Goal: Find specific page/section: Find specific page/section

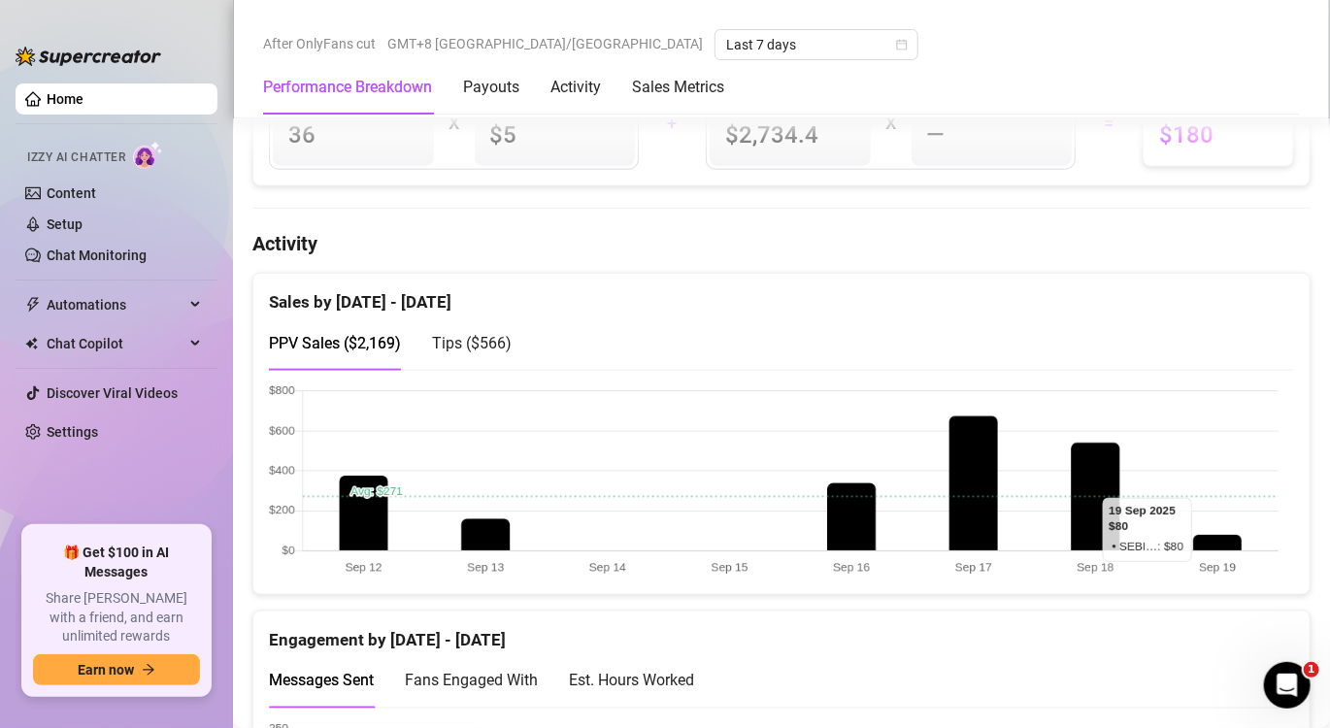
scroll to position [874, 0]
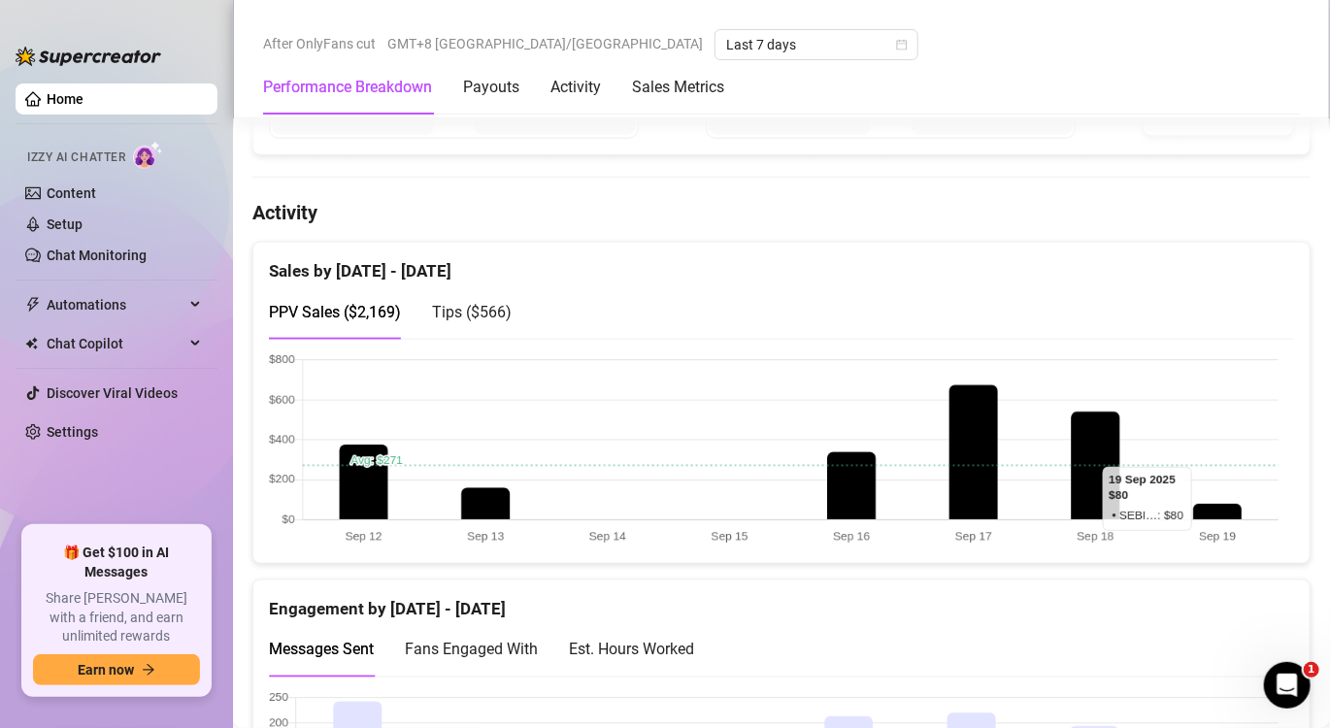
click at [1216, 505] on canvas at bounding box center [774, 450] width 1010 height 194
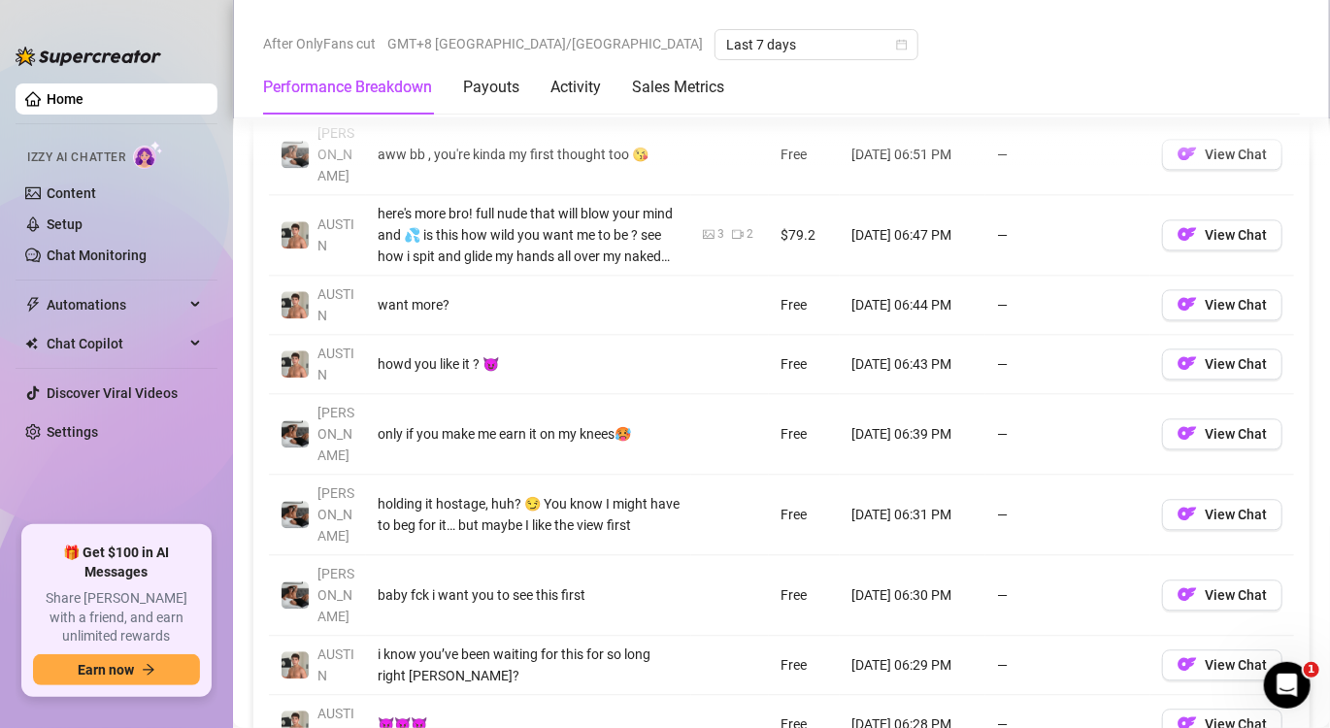
scroll to position [2039, 0]
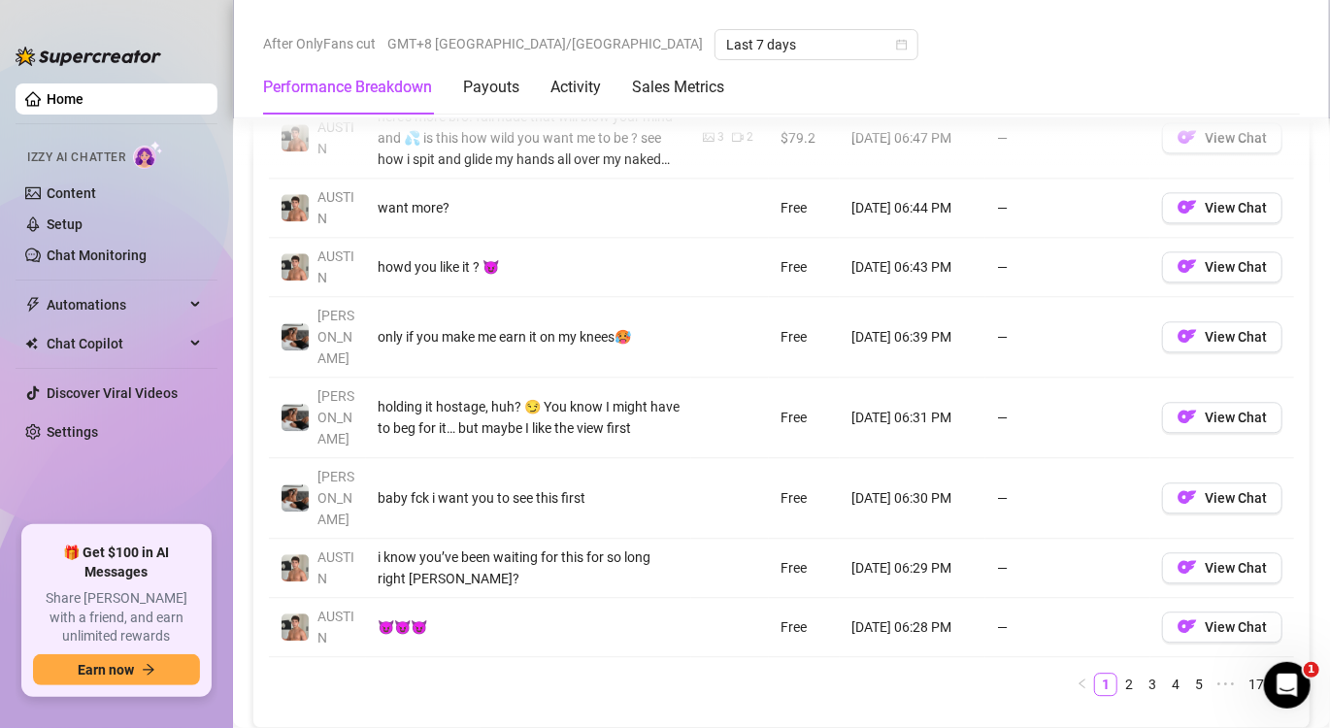
click at [1119, 680] on link "2" at bounding box center [1129, 684] width 21 height 21
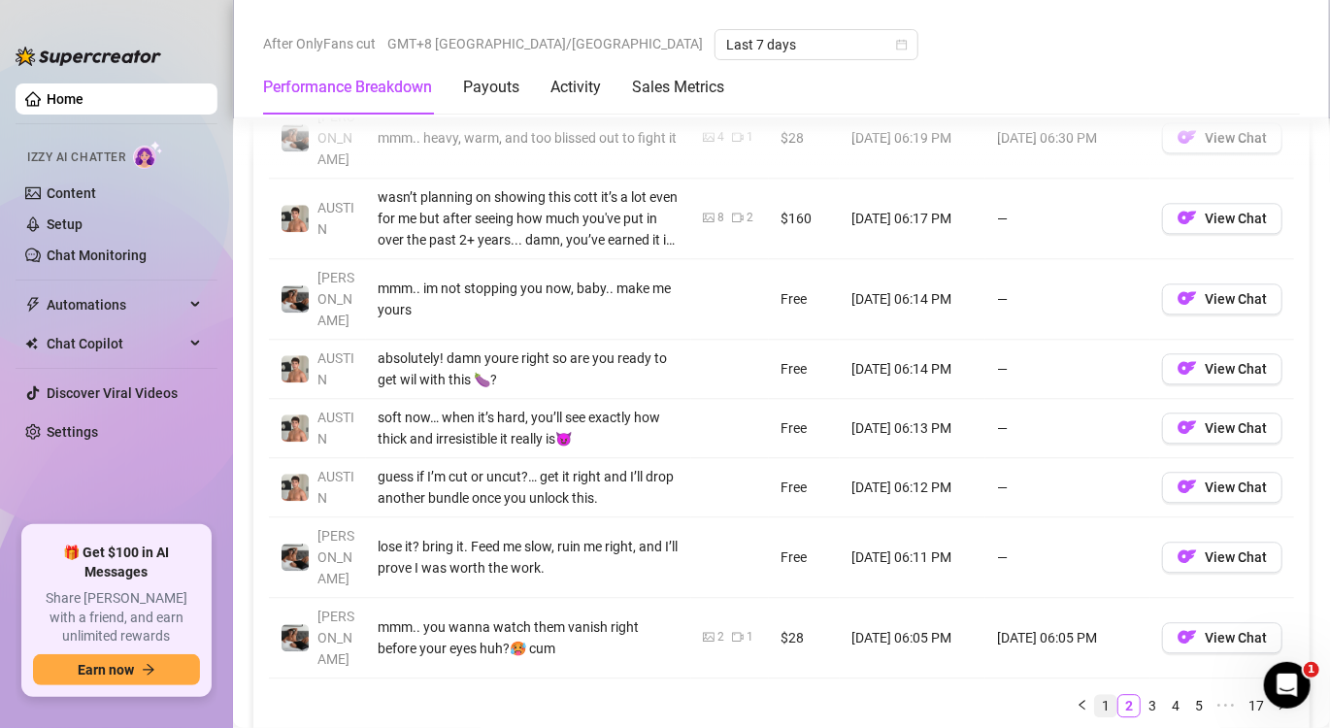
click at [1095, 695] on link "1" at bounding box center [1105, 705] width 21 height 21
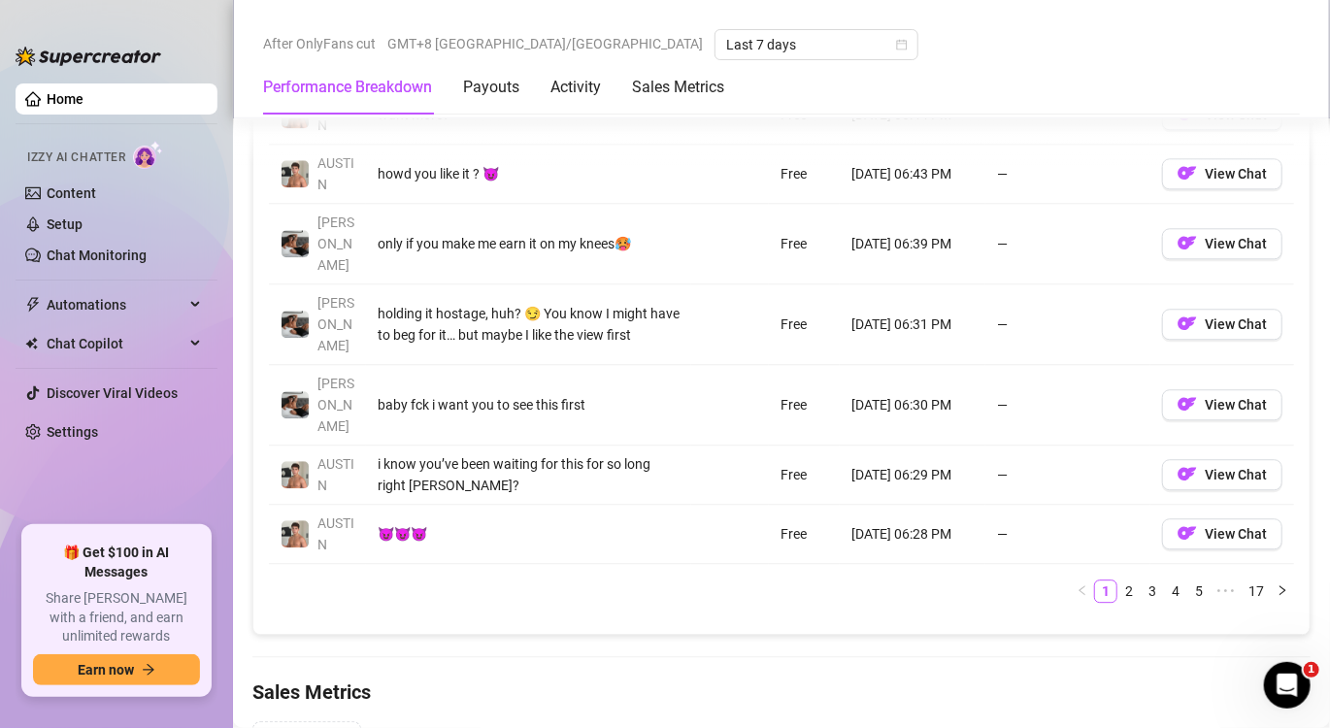
scroll to position [2136, 0]
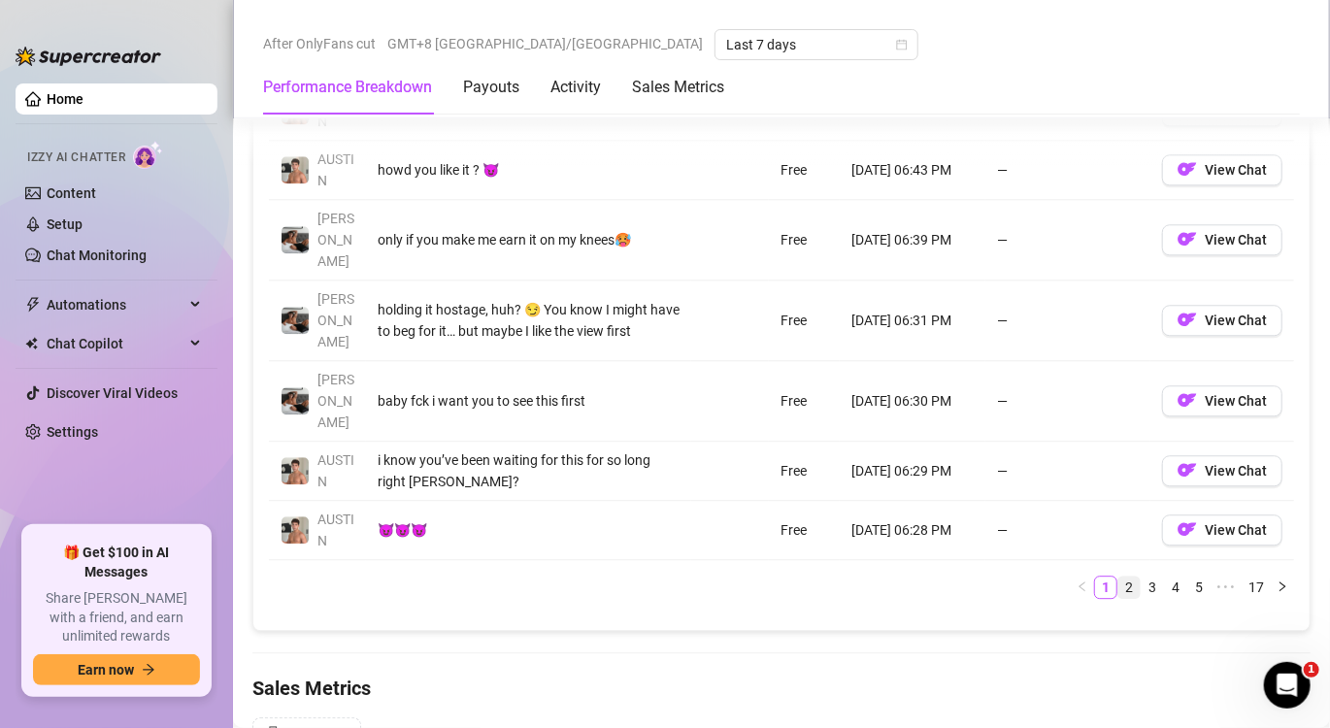
click at [1119, 584] on link "2" at bounding box center [1129, 587] width 21 height 21
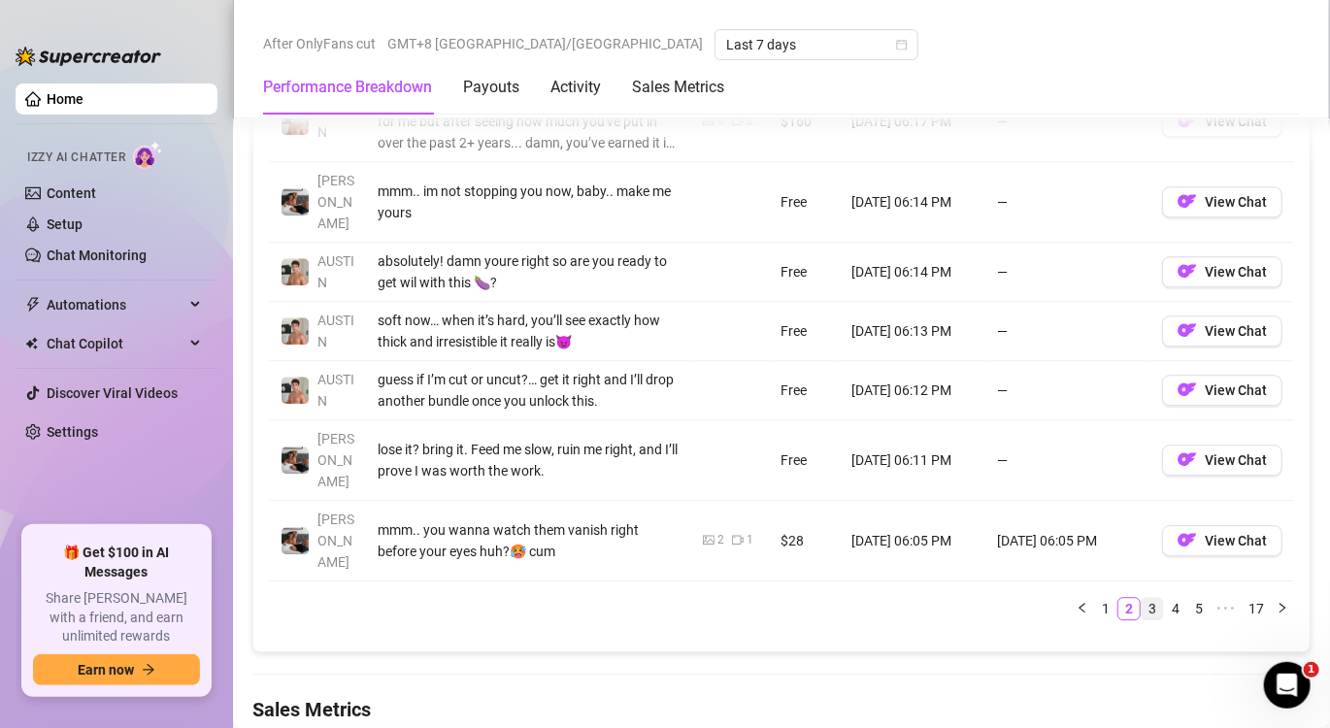
click at [1142, 601] on link "3" at bounding box center [1152, 608] width 21 height 21
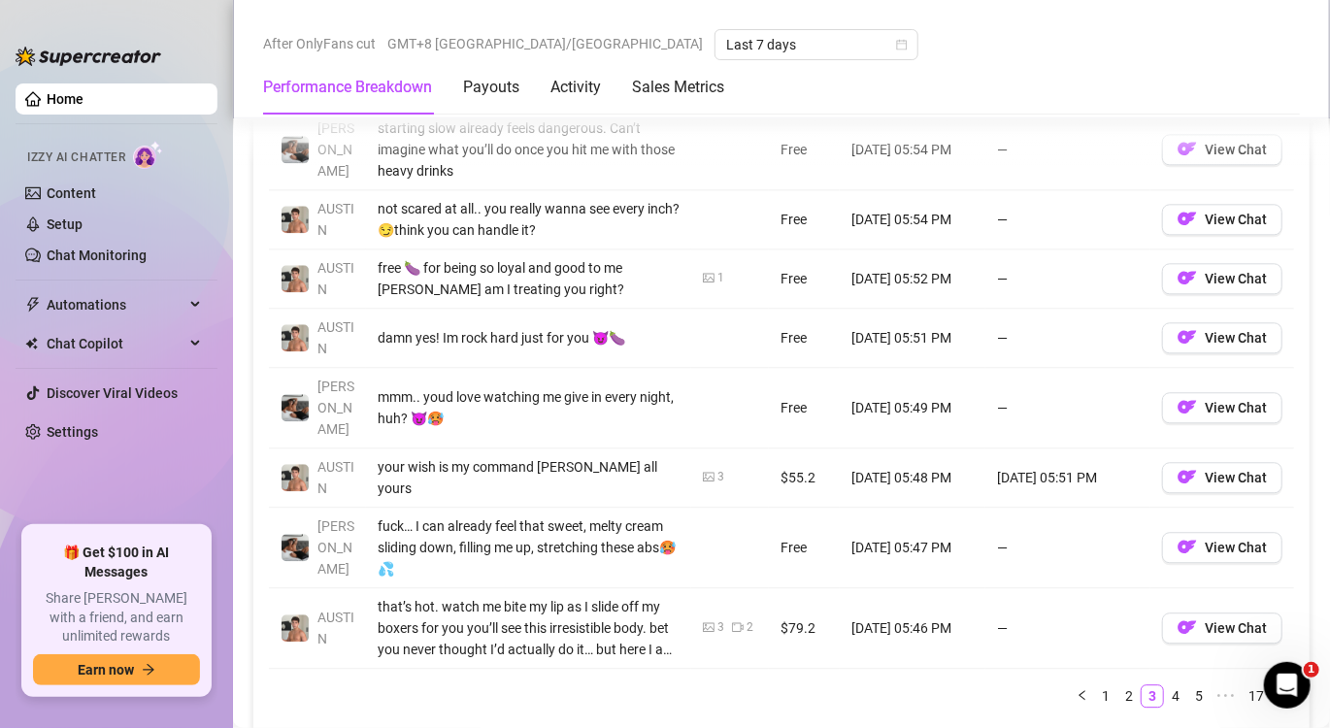
scroll to position [2039, 0]
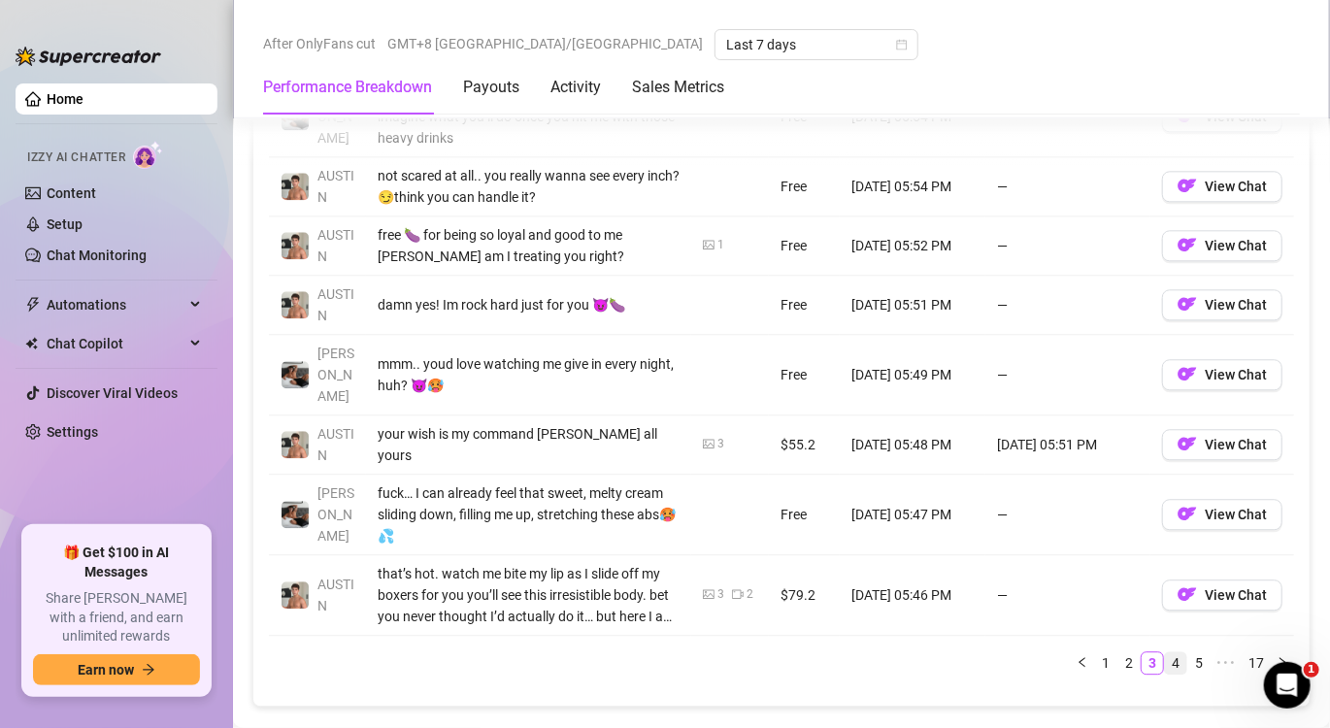
click at [1165, 656] on link "4" at bounding box center [1175, 662] width 21 height 21
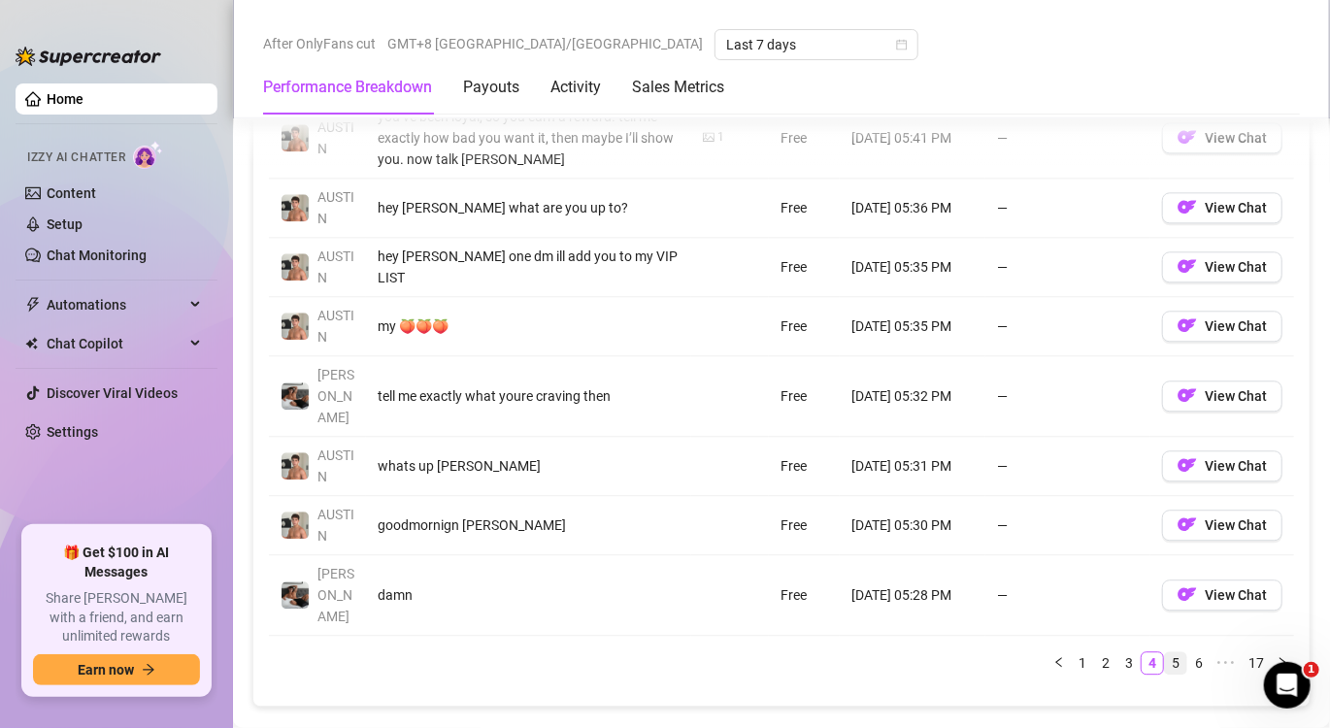
click at [1165, 654] on link "5" at bounding box center [1175, 662] width 21 height 21
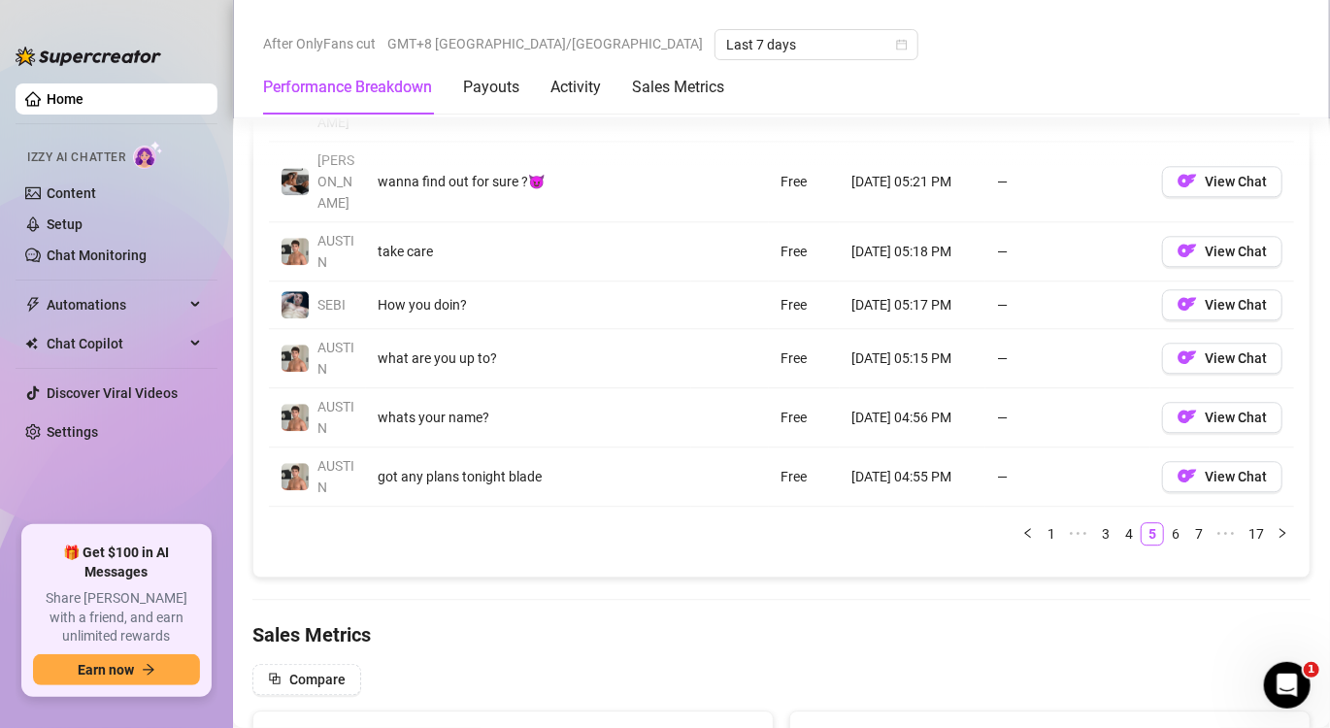
scroll to position [2136, 0]
click at [1165, 531] on link "6" at bounding box center [1175, 532] width 21 height 21
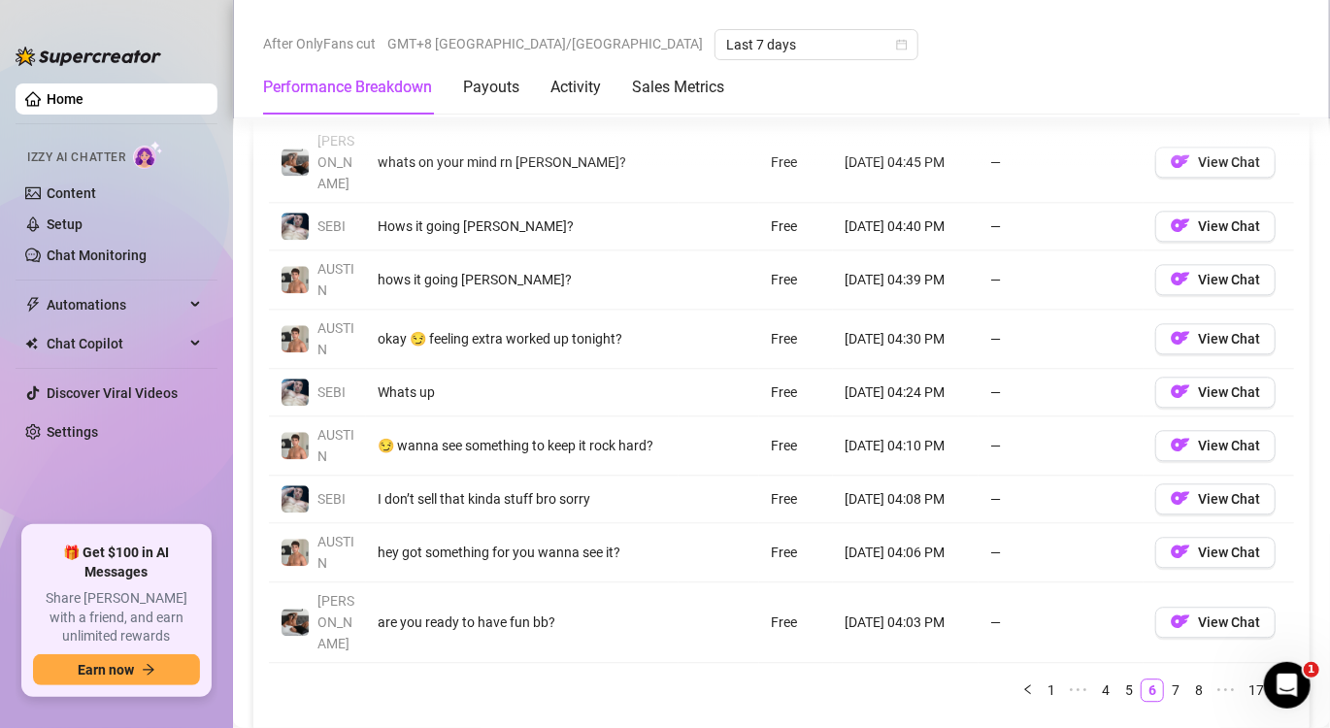
scroll to position [1942, 0]
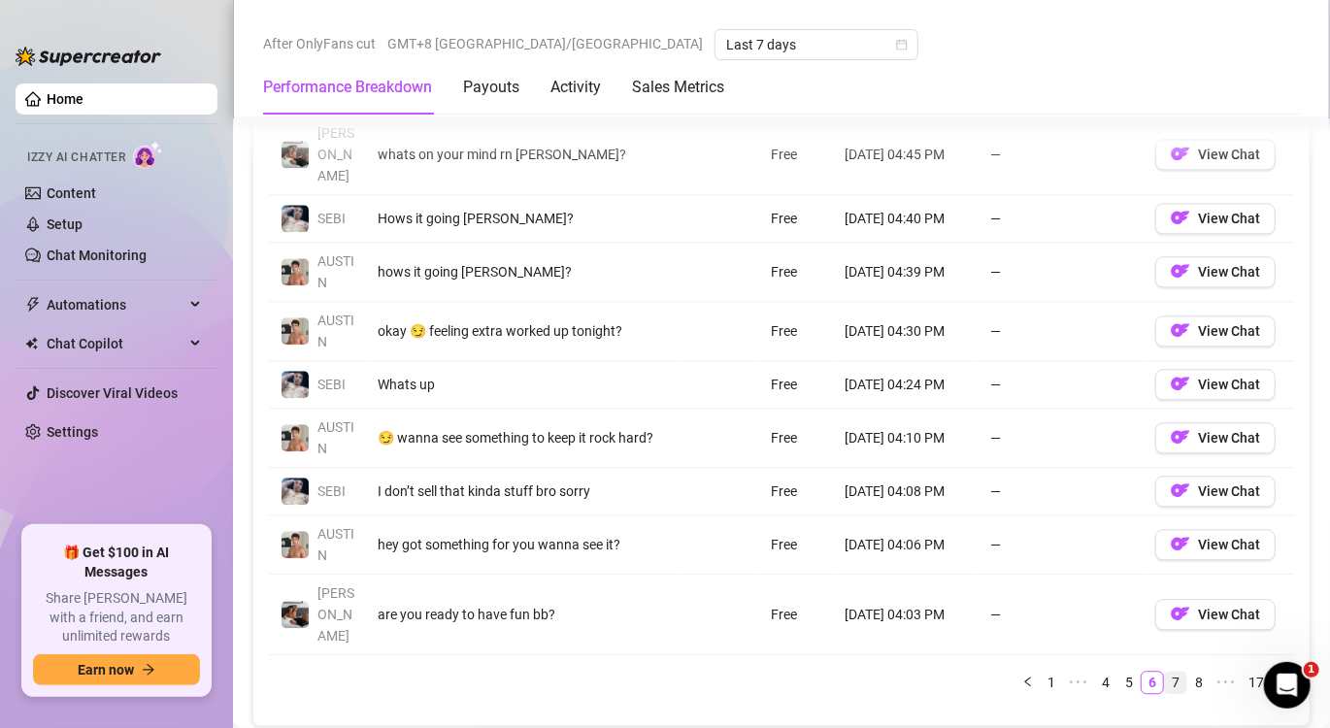
click at [1165, 672] on link "7" at bounding box center [1175, 682] width 21 height 21
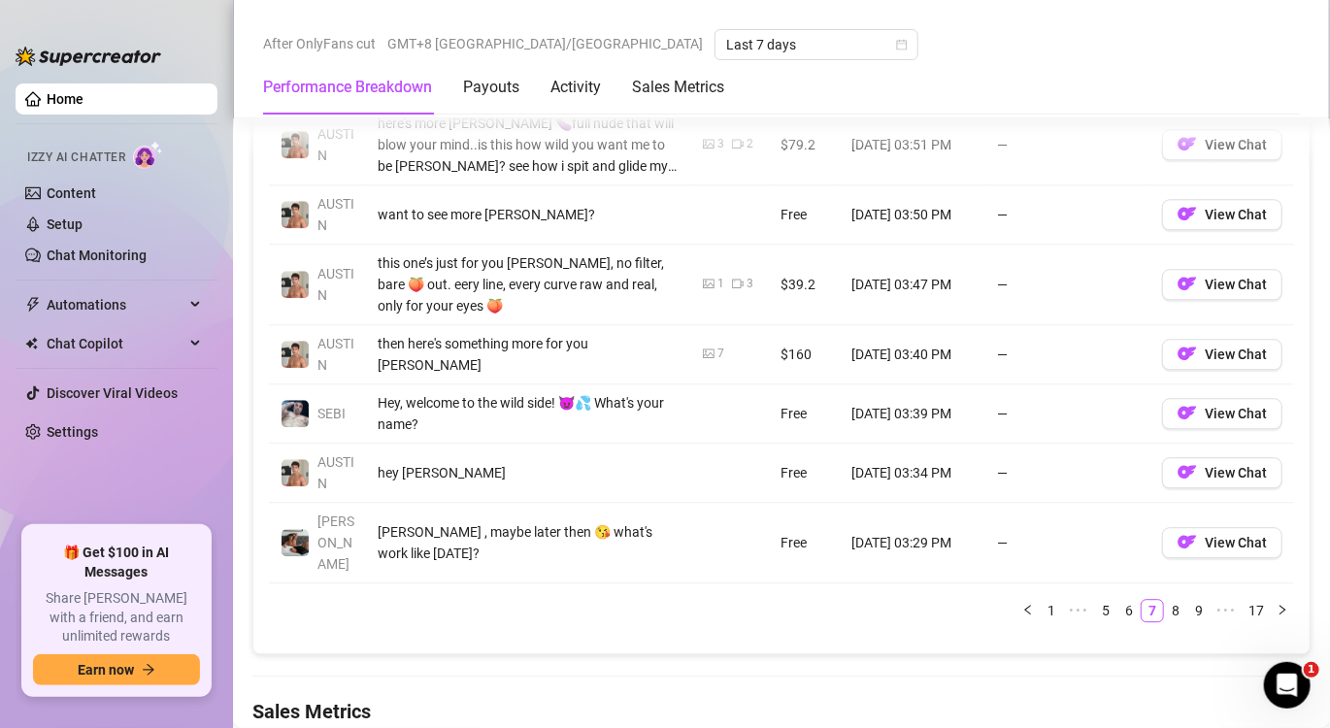
scroll to position [2136, 0]
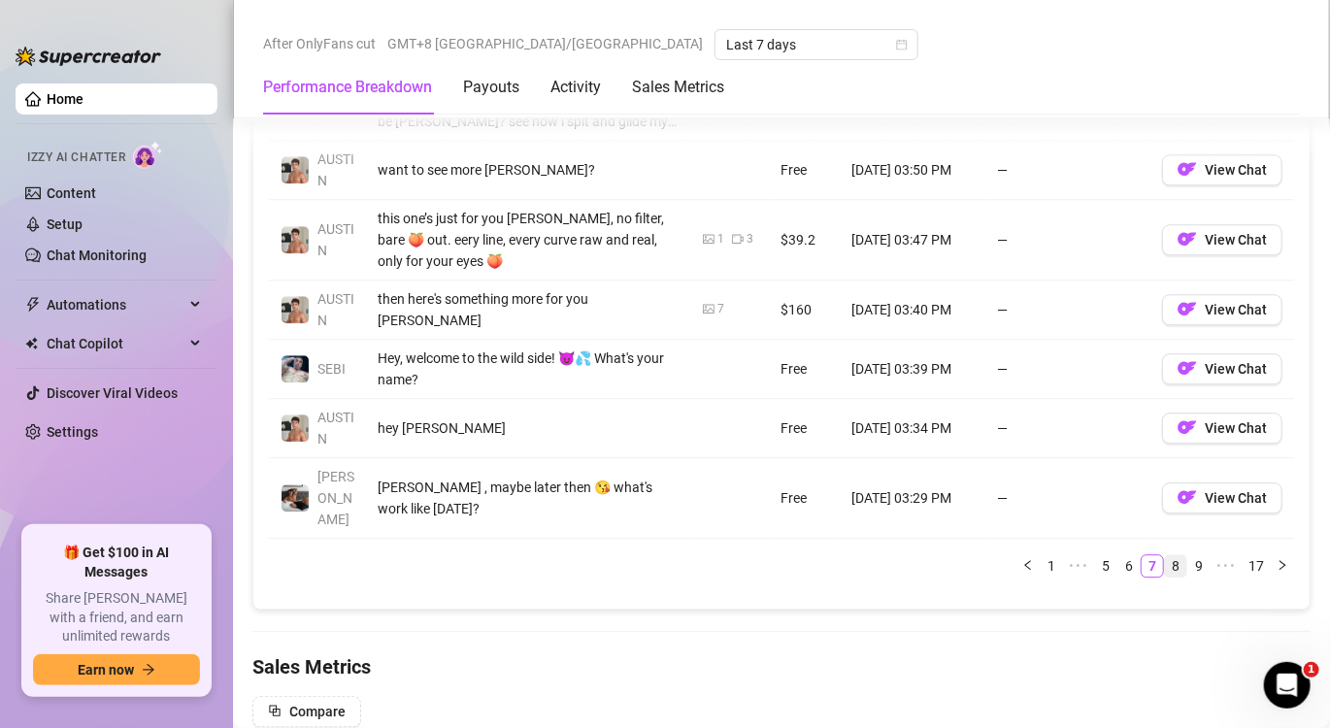
click at [1164, 571] on li "8" at bounding box center [1175, 565] width 23 height 23
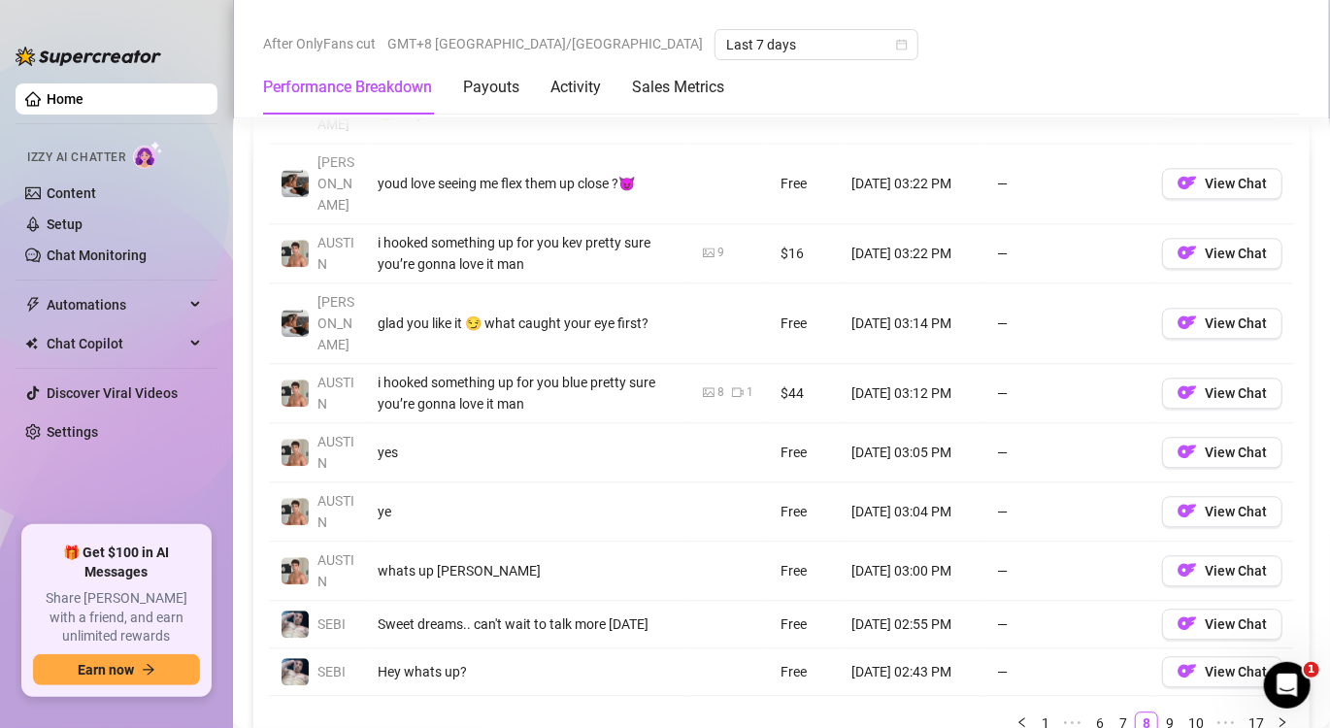
scroll to position [2233, 0]
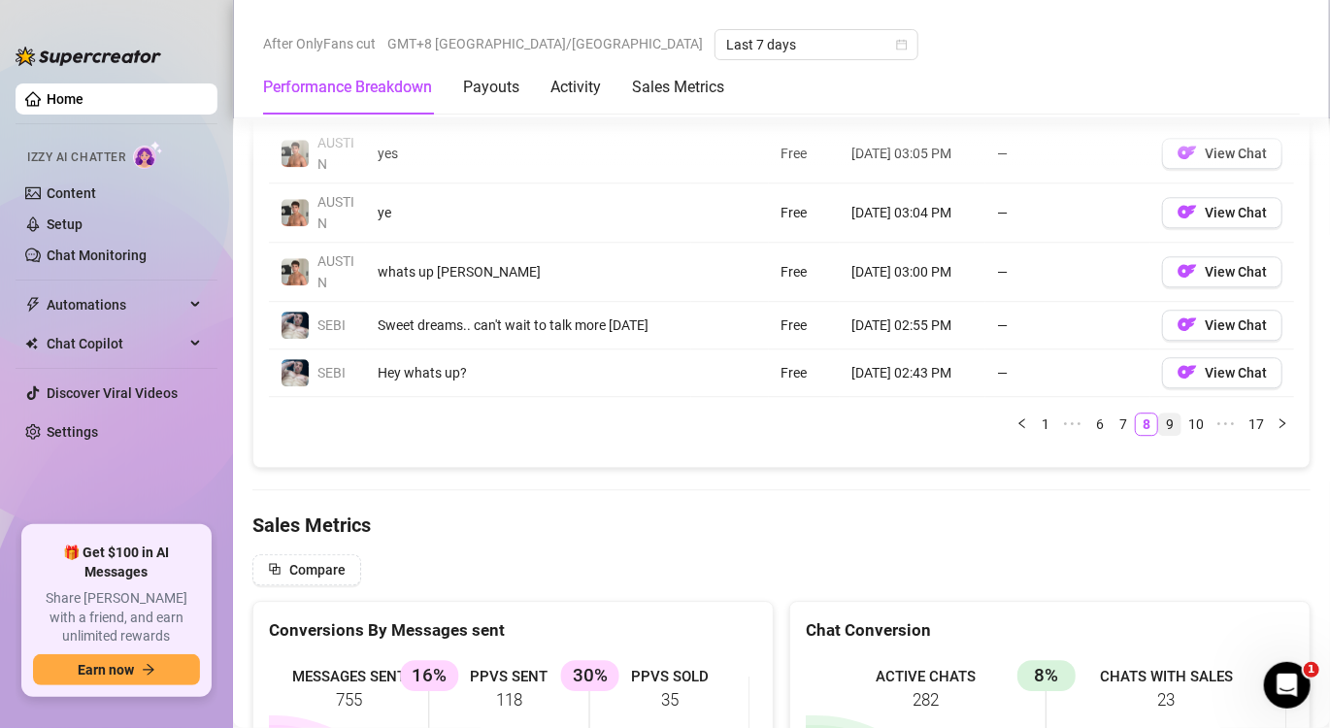
click at [1161, 434] on link "9" at bounding box center [1169, 424] width 21 height 21
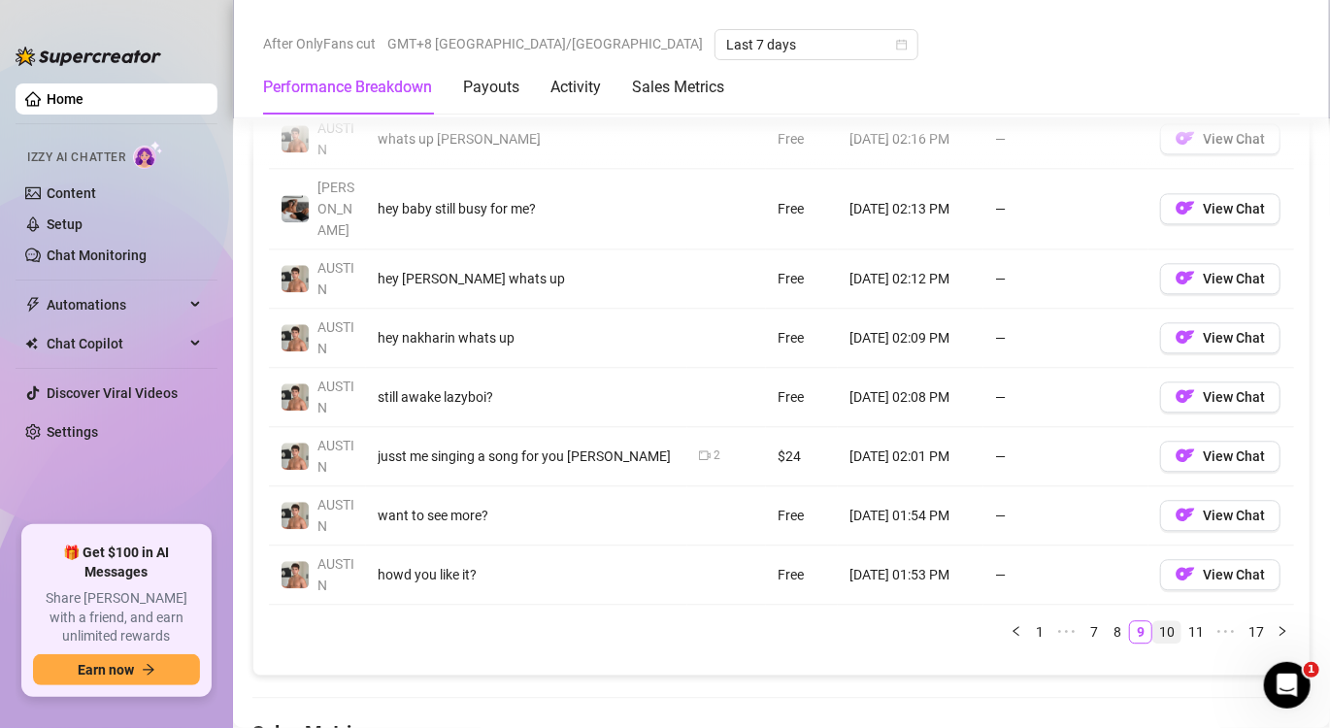
scroll to position [2039, 0]
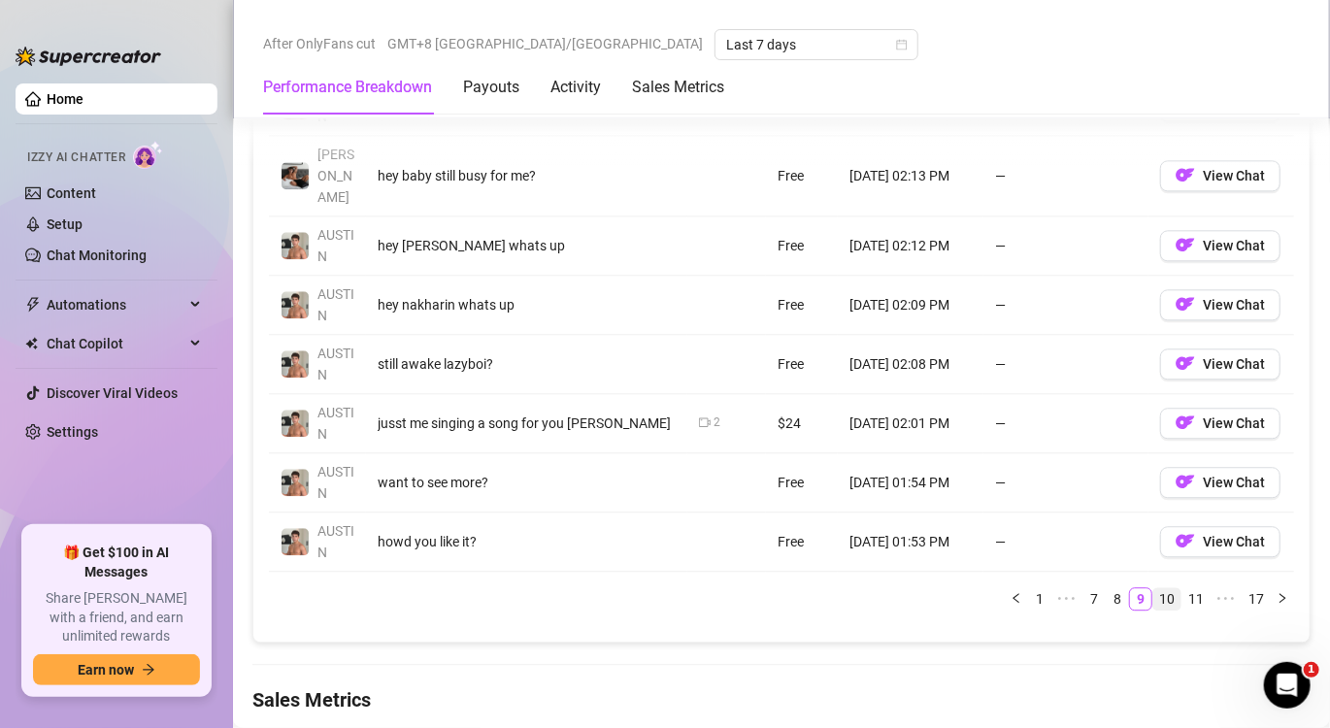
click at [1156, 597] on link "10" at bounding box center [1166, 598] width 27 height 21
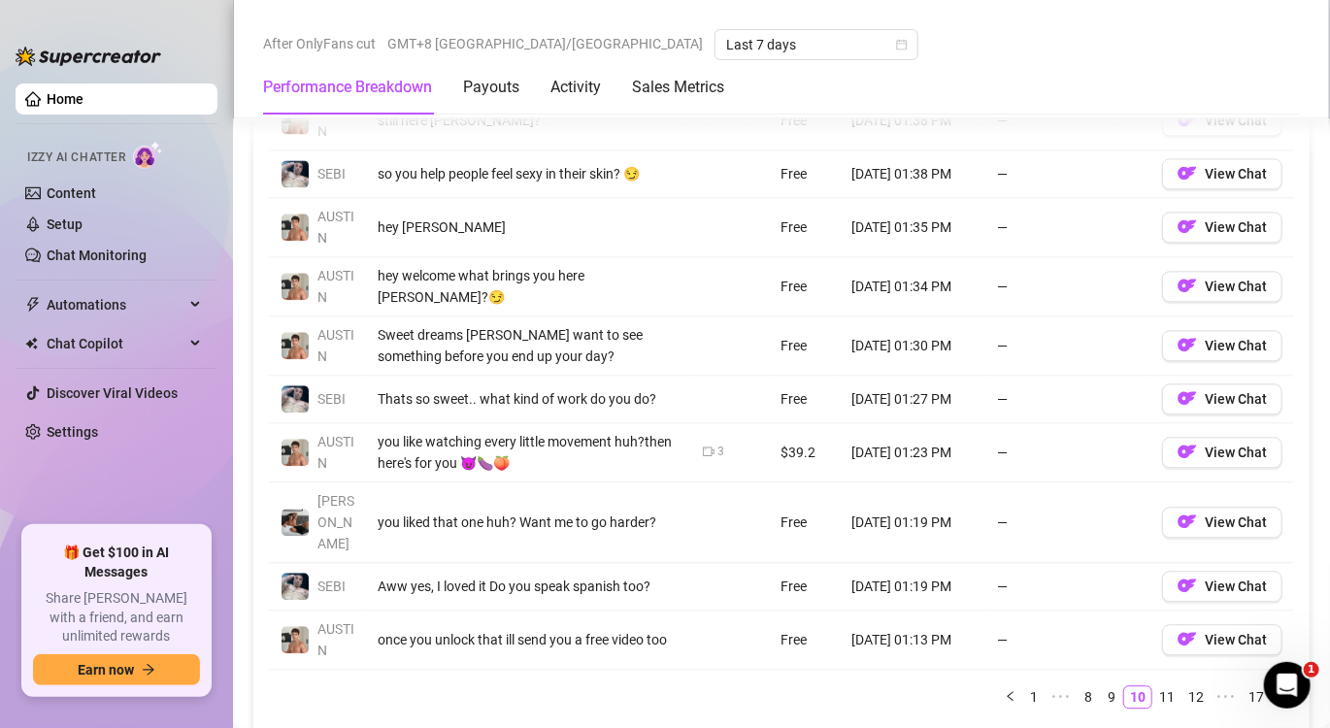
scroll to position [1942, 0]
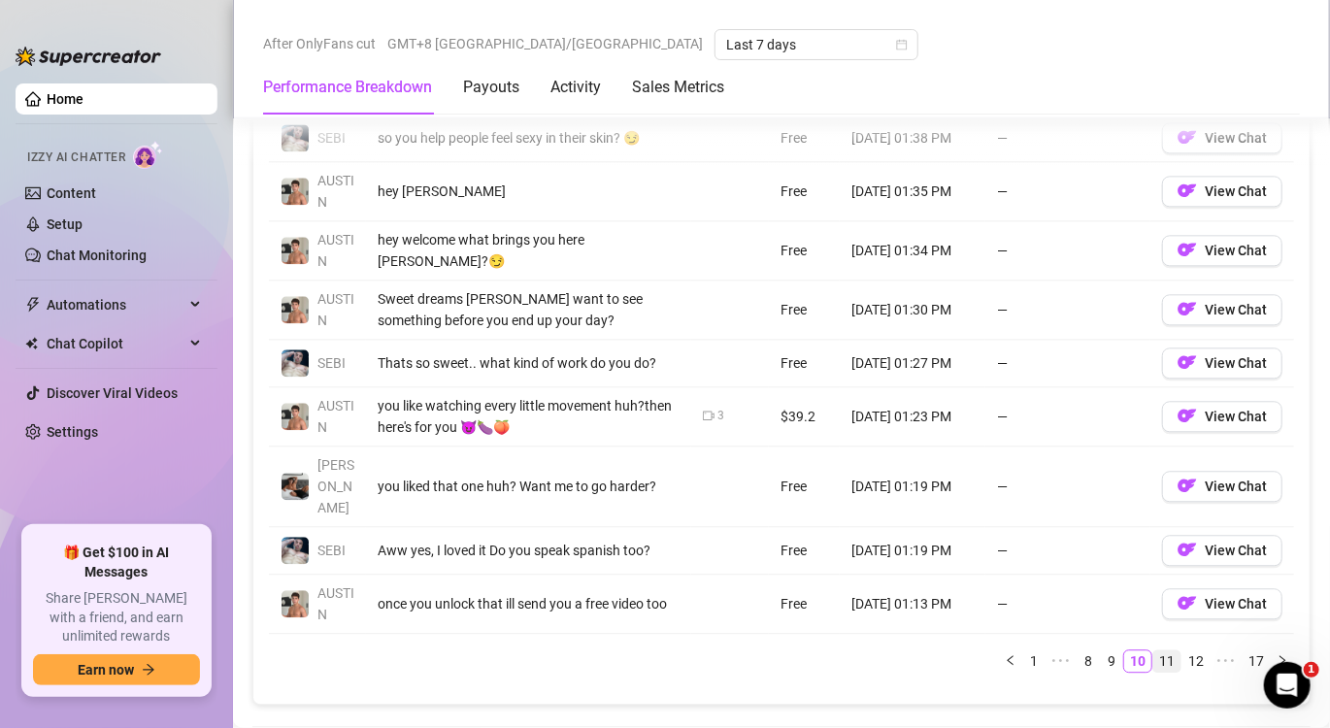
click at [1153, 652] on link "11" at bounding box center [1166, 661] width 27 height 21
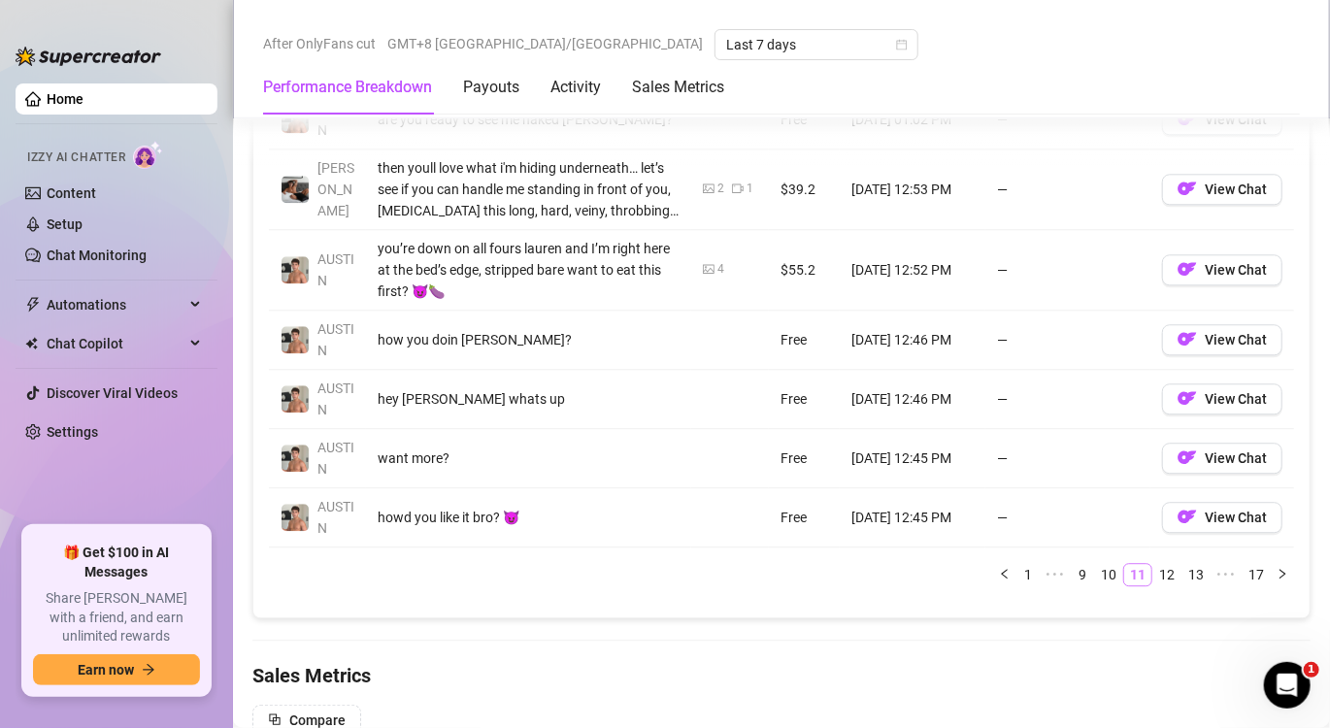
scroll to position [2136, 0]
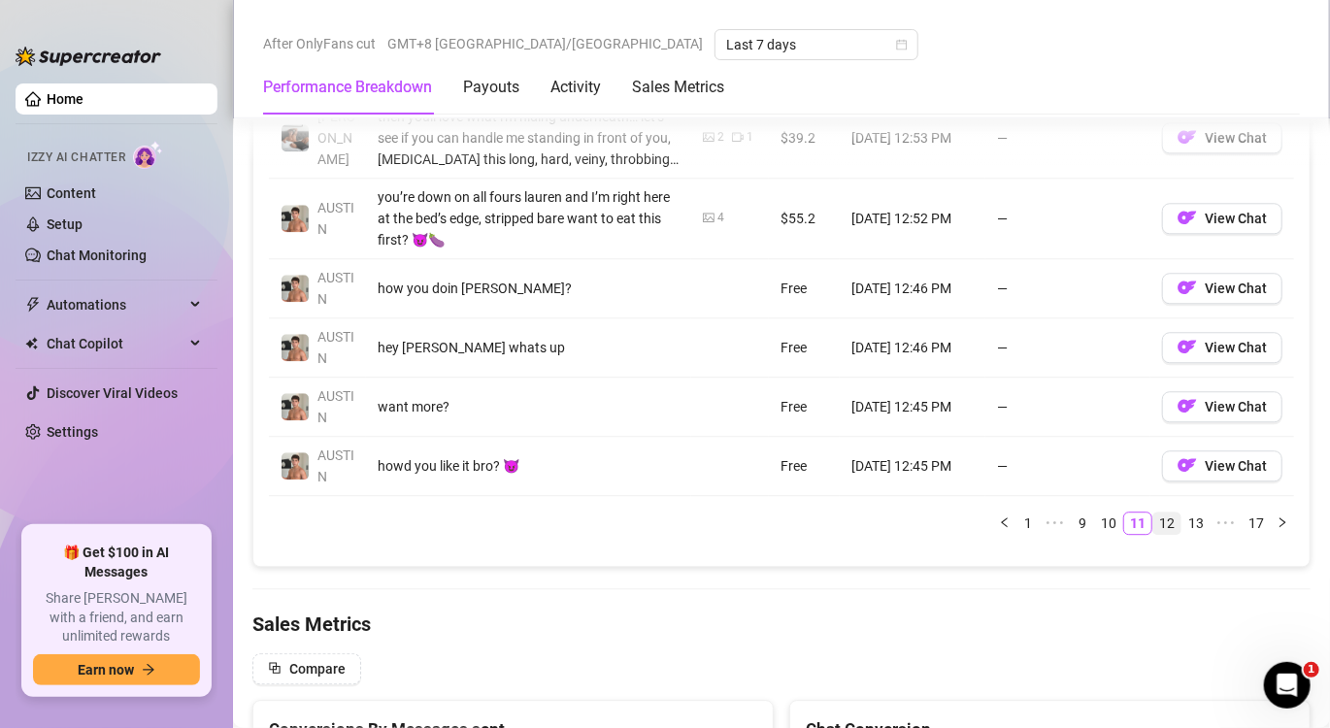
click at [1156, 521] on link "12" at bounding box center [1166, 523] width 27 height 21
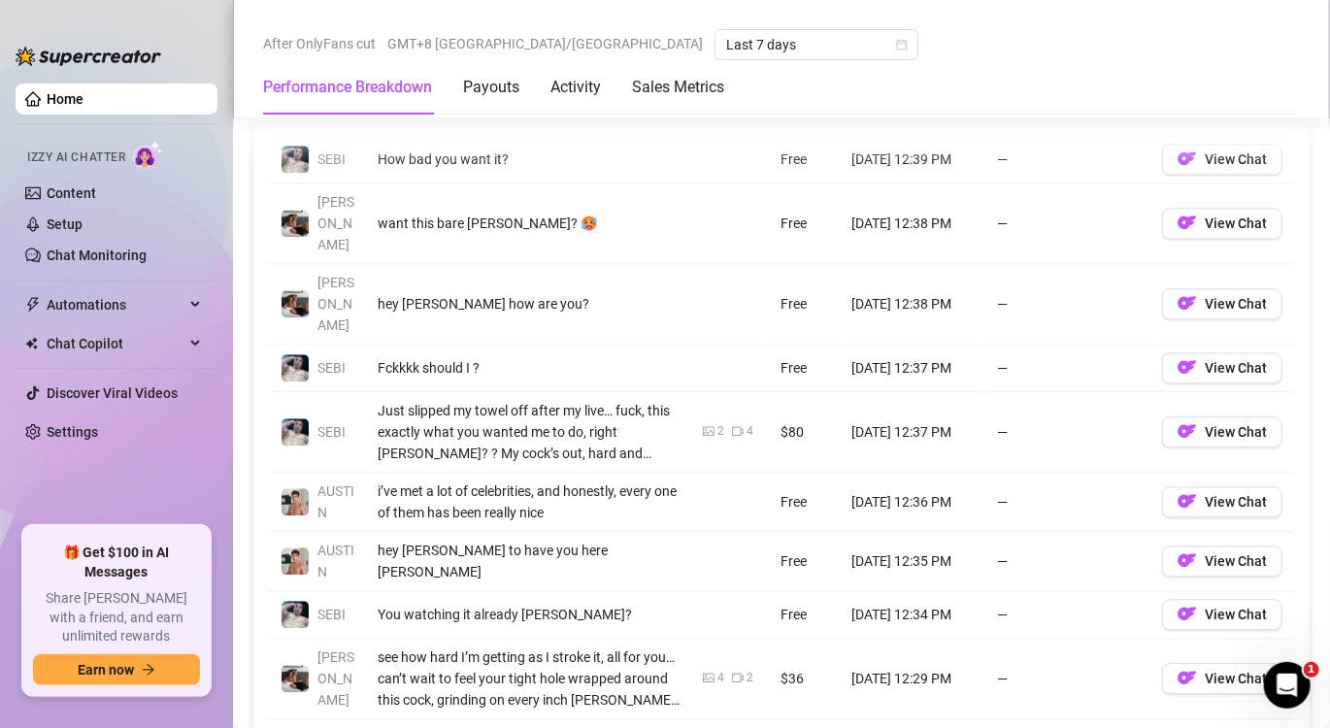
scroll to position [2039, 0]
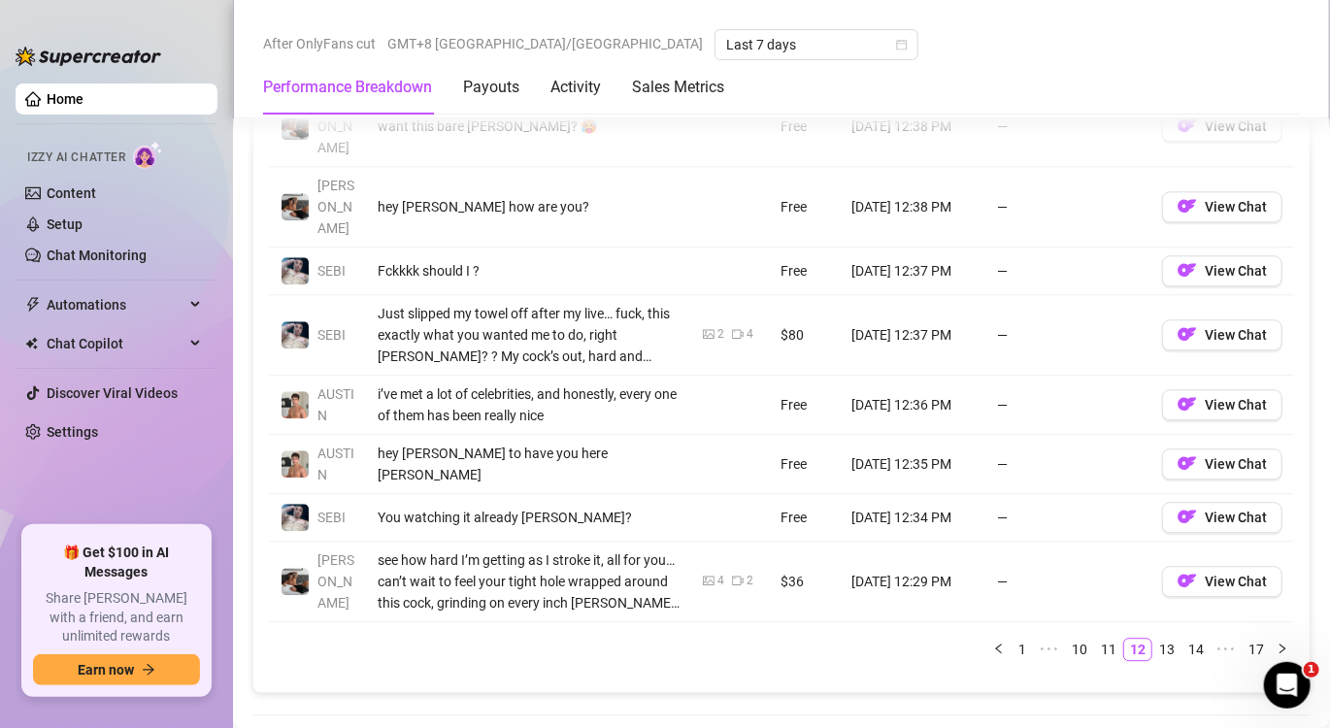
click at [1153, 640] on link "13" at bounding box center [1166, 649] width 27 height 21
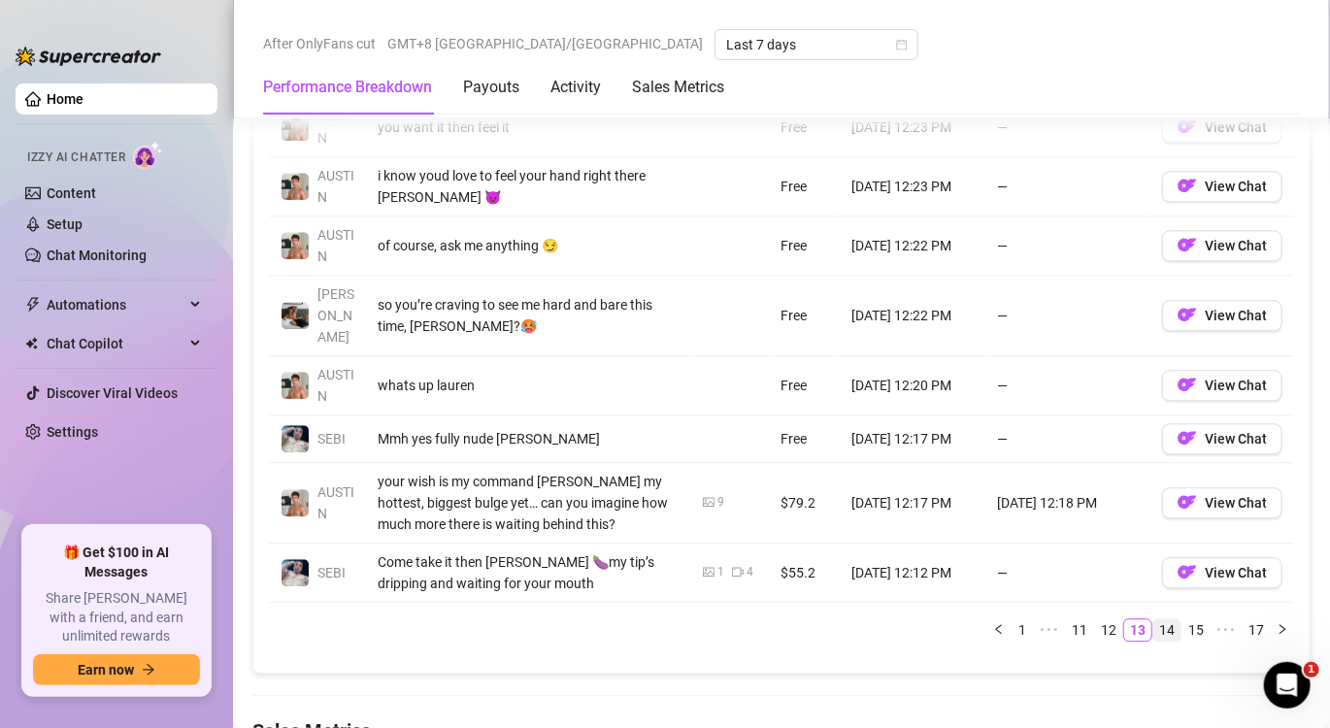
click at [1153, 629] on link "14" at bounding box center [1166, 629] width 27 height 21
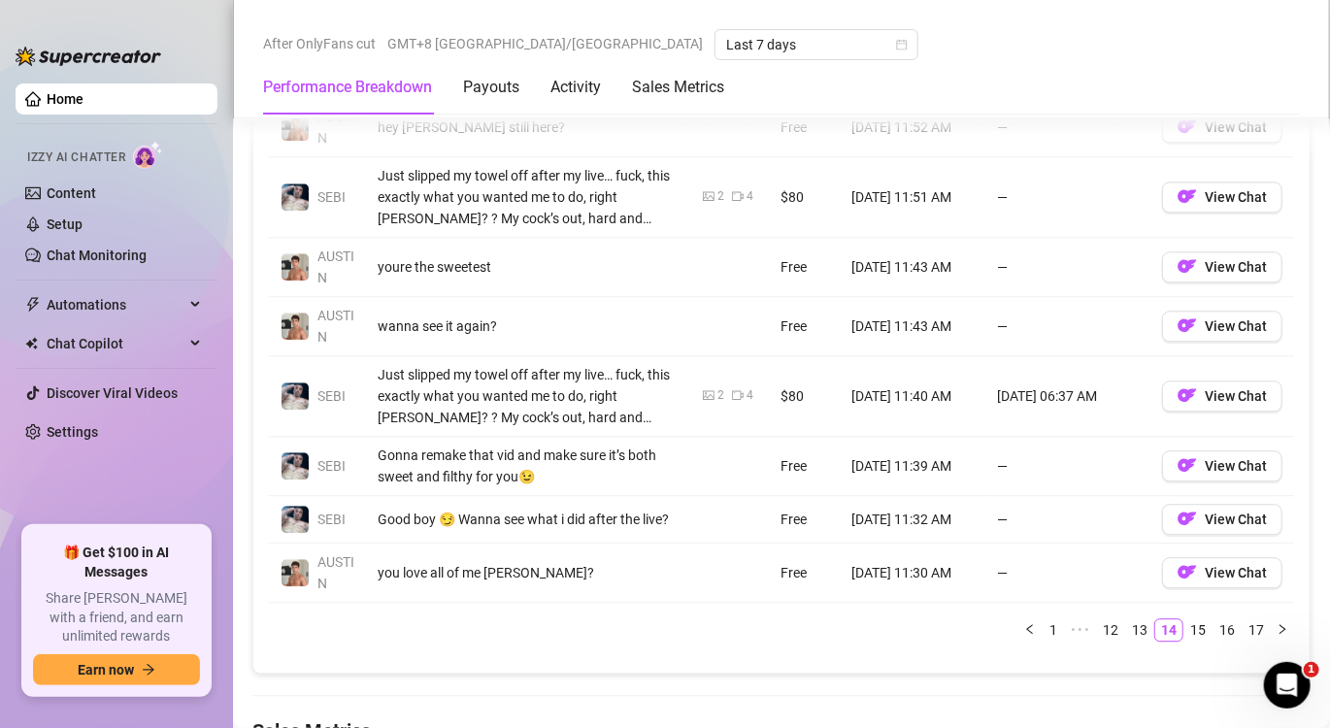
scroll to position [1942, 0]
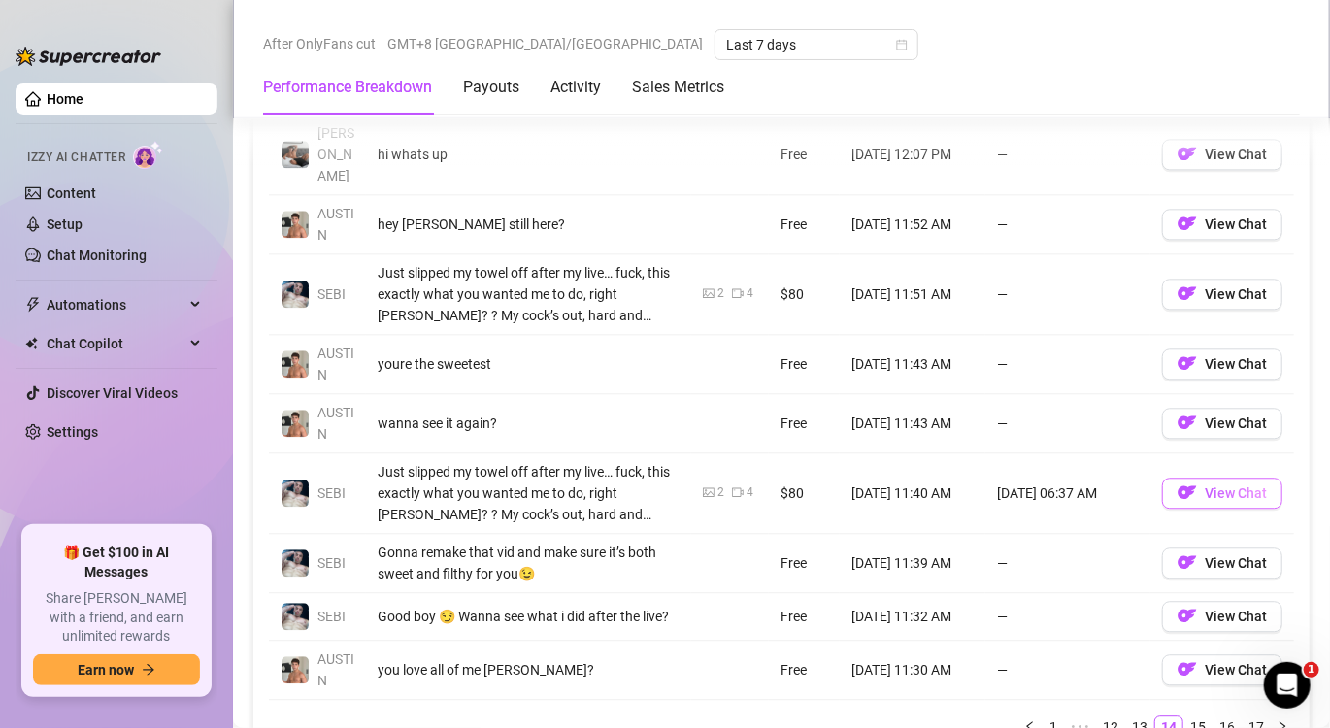
click at [1178, 487] on img "button" at bounding box center [1187, 492] width 19 height 19
